Goal: Task Accomplishment & Management: Manage account settings

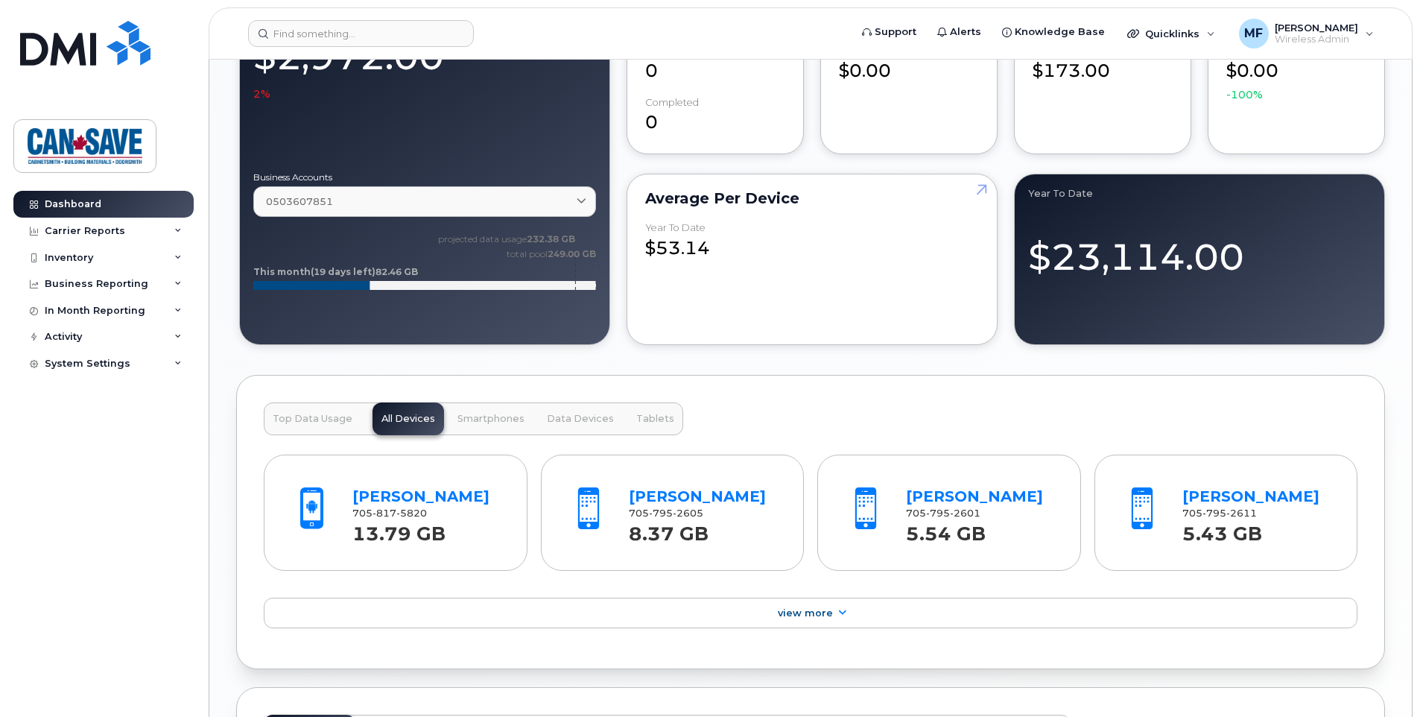
scroll to position [1341, 0]
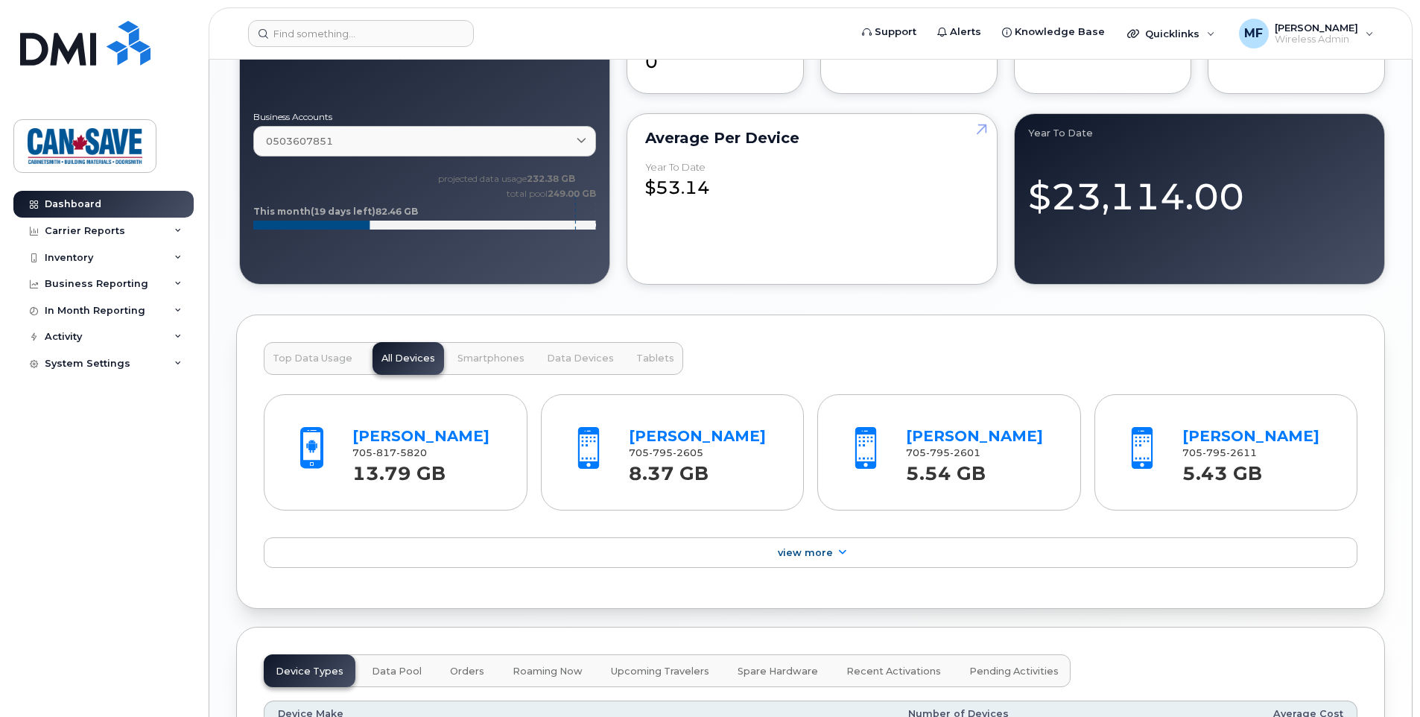
click at [311, 359] on span "Top Data Usage" at bounding box center [313, 358] width 80 height 12
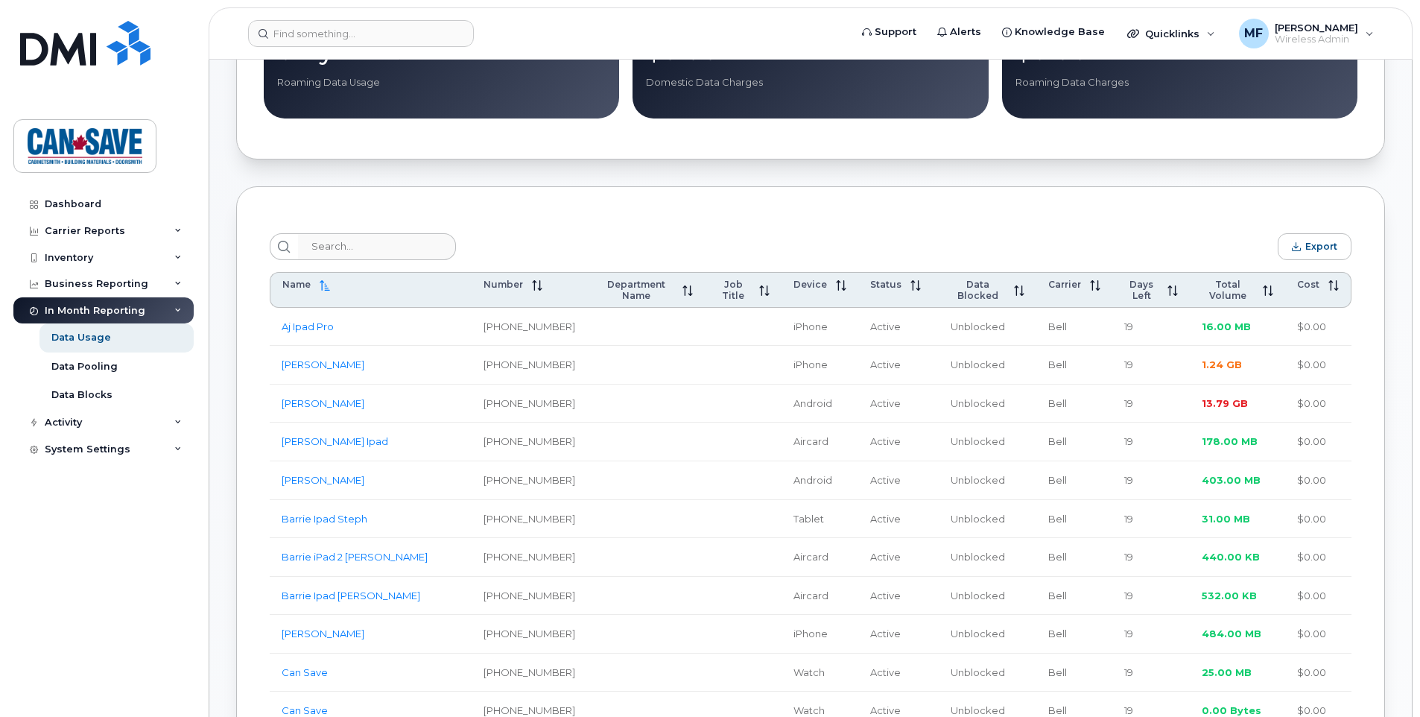
scroll to position [447, 0]
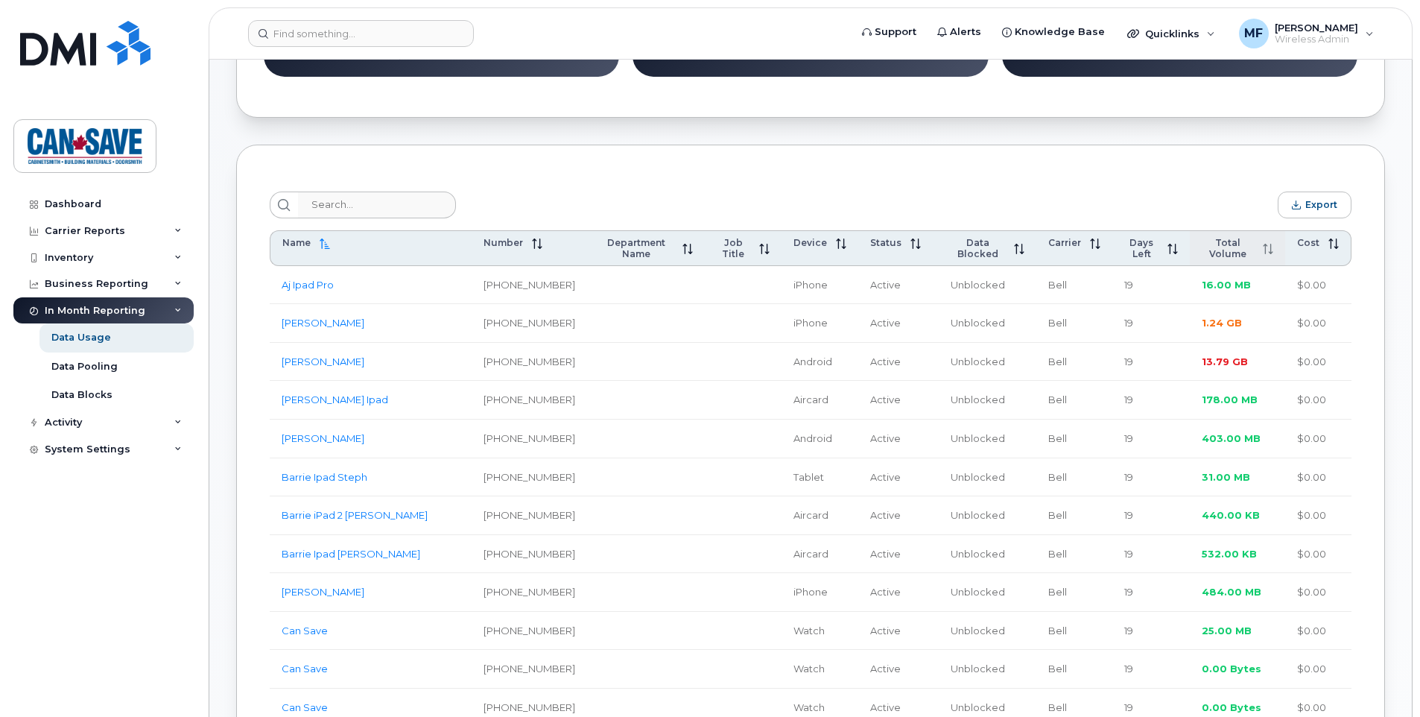
click at [1203, 245] on span "Total Volume" at bounding box center [1228, 248] width 52 height 22
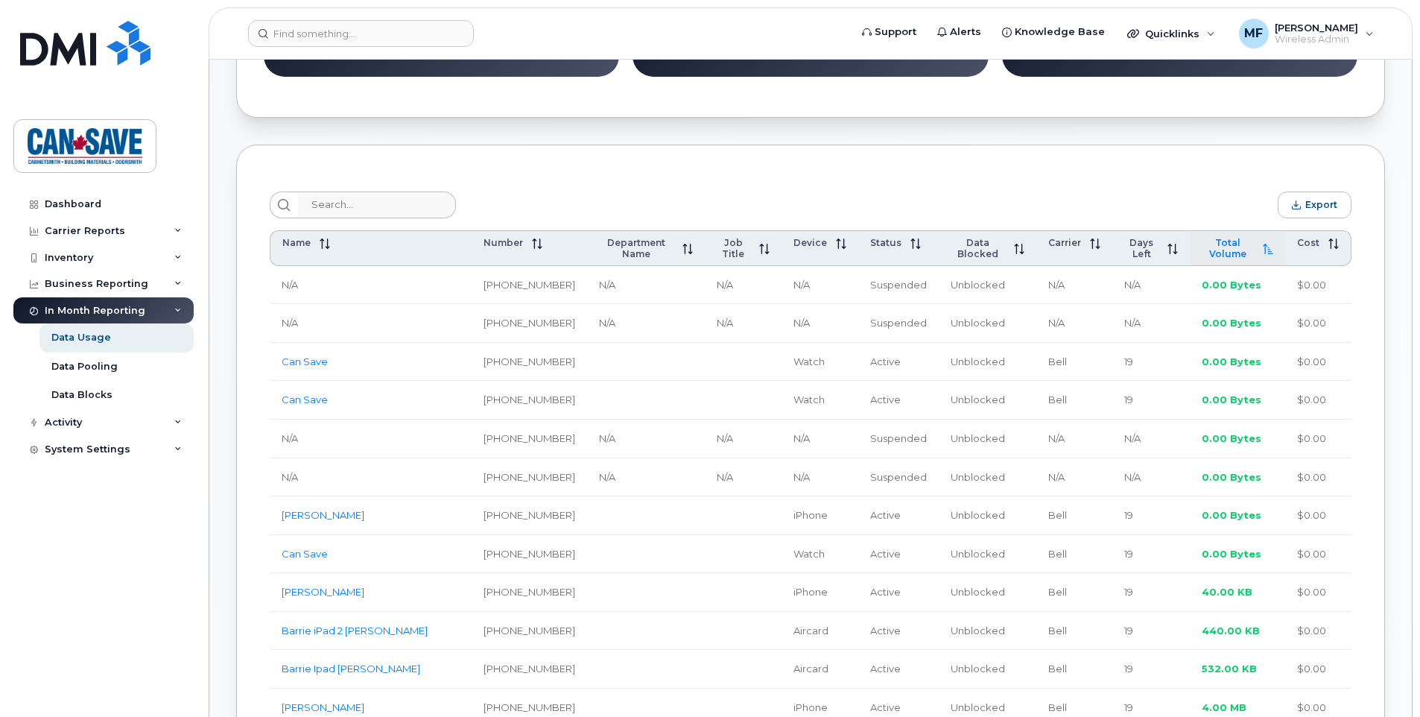
click at [1203, 246] on span "Total Volume" at bounding box center [1228, 248] width 52 height 22
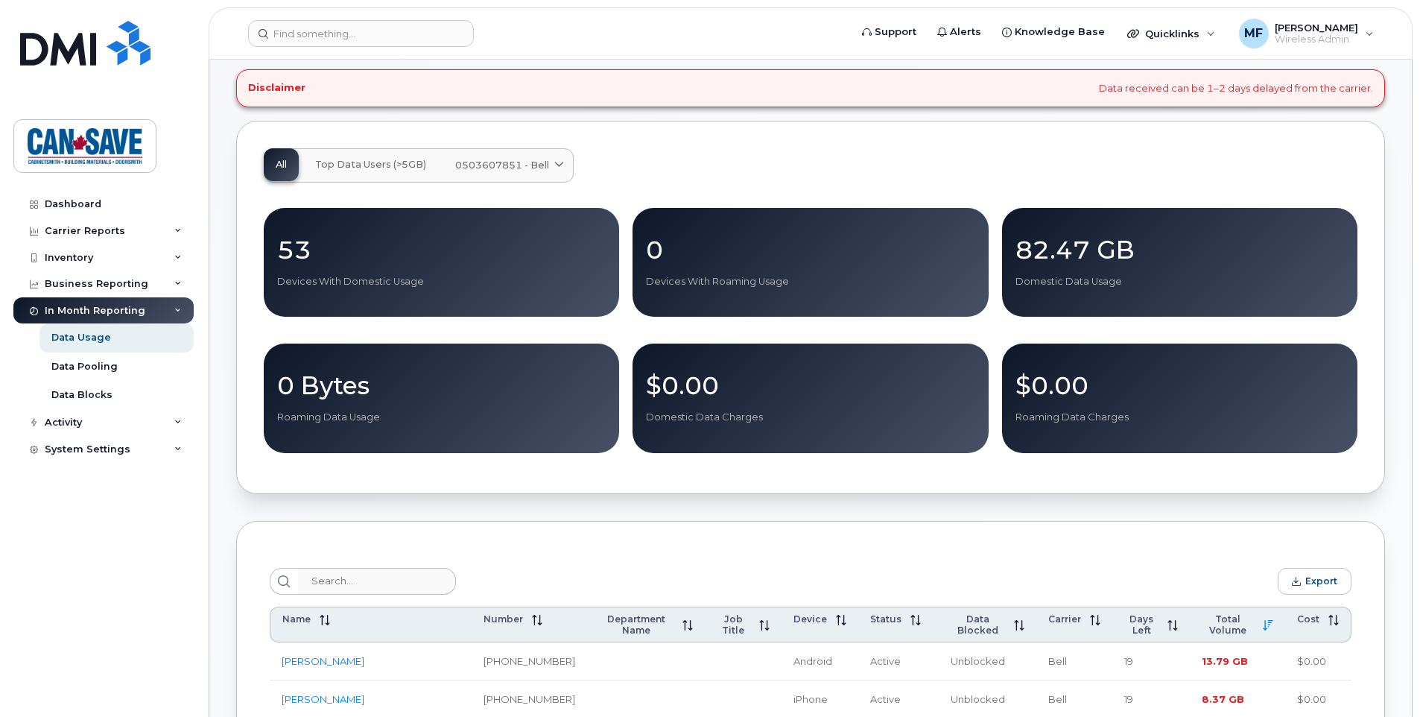
scroll to position [0, 0]
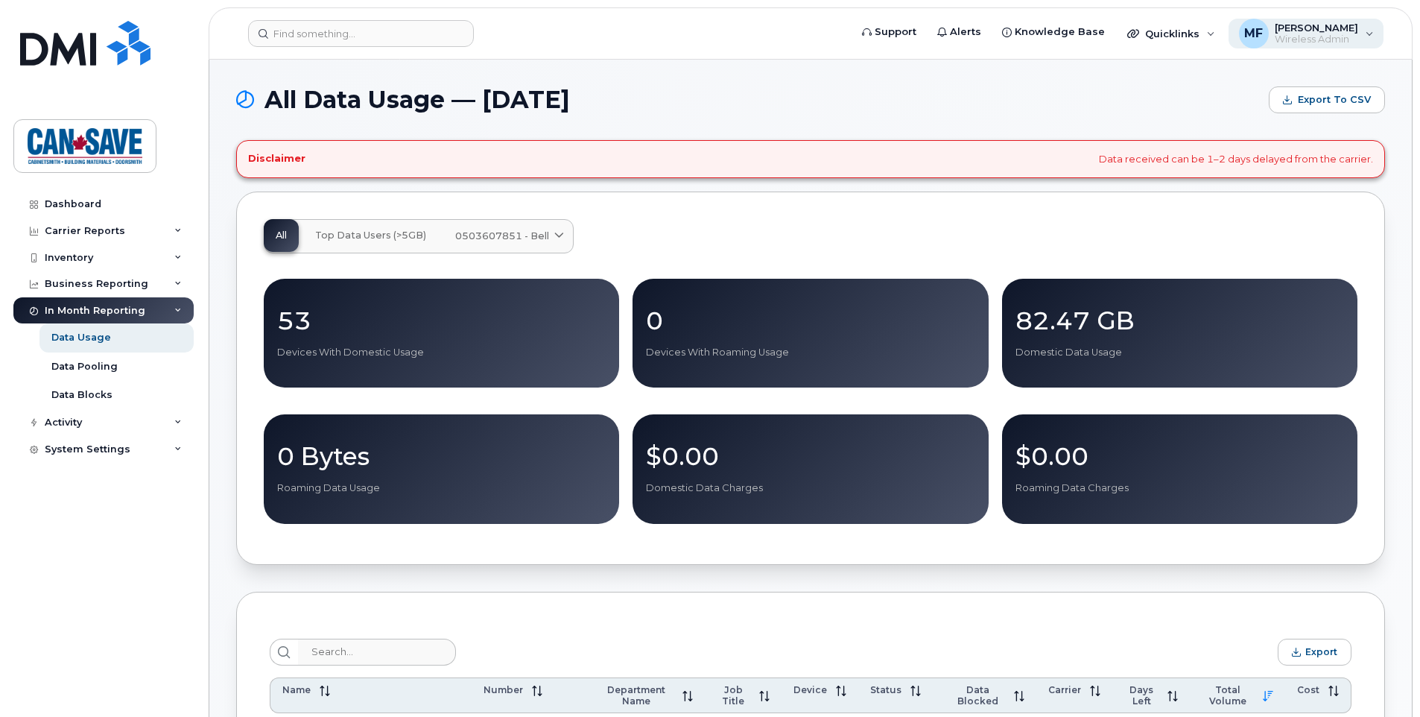
click at [1315, 31] on span "[PERSON_NAME]" at bounding box center [1316, 28] width 83 height 12
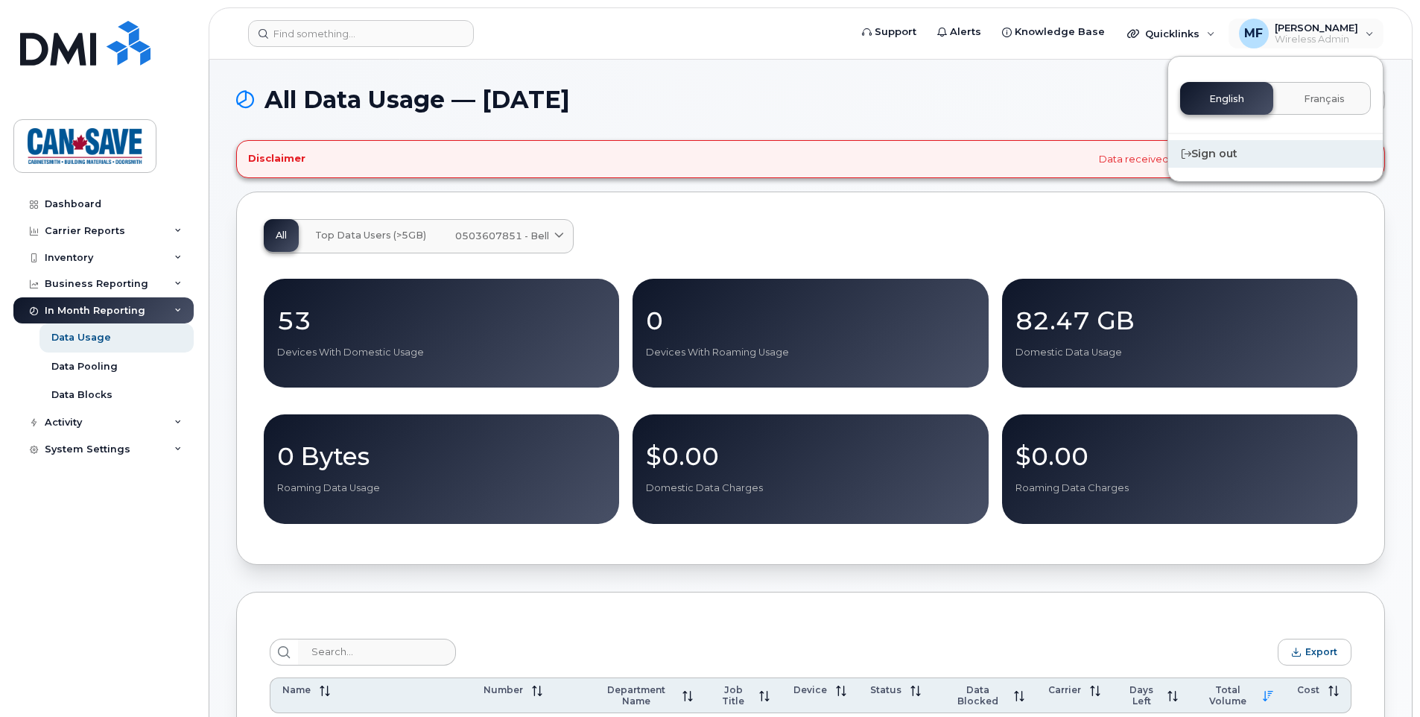
click at [1202, 157] on div "Sign out" at bounding box center [1275, 154] width 215 height 28
